Goal: Navigation & Orientation: Find specific page/section

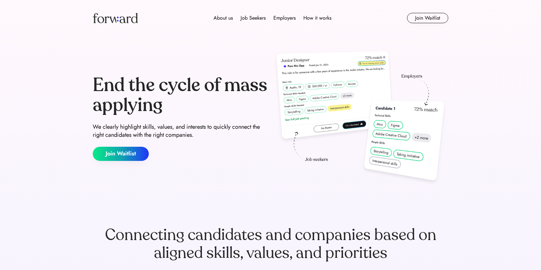
click at [267, 18] on div "About us Job Seekers Employers How it works" at bounding box center [273, 18] width 254 height 8
click at [265, 18] on div "Job Seekers" at bounding box center [252, 18] width 25 height 8
click at [261, 16] on div "Job Seekers" at bounding box center [252, 18] width 25 height 8
click at [249, 17] on div "Job Seekers" at bounding box center [252, 18] width 25 height 8
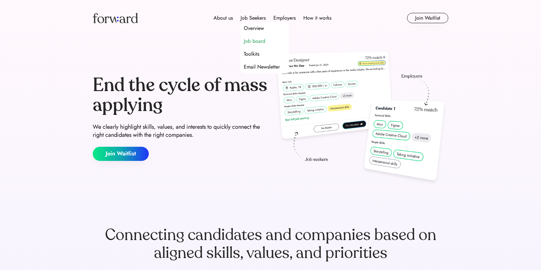
click at [257, 43] on div "Job board" at bounding box center [255, 41] width 22 height 8
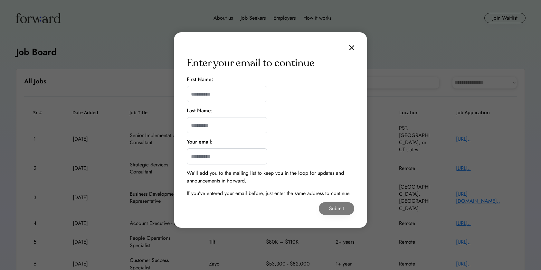
click at [352, 48] on img at bounding box center [351, 47] width 5 height 5
